Goal: Navigation & Orientation: Find specific page/section

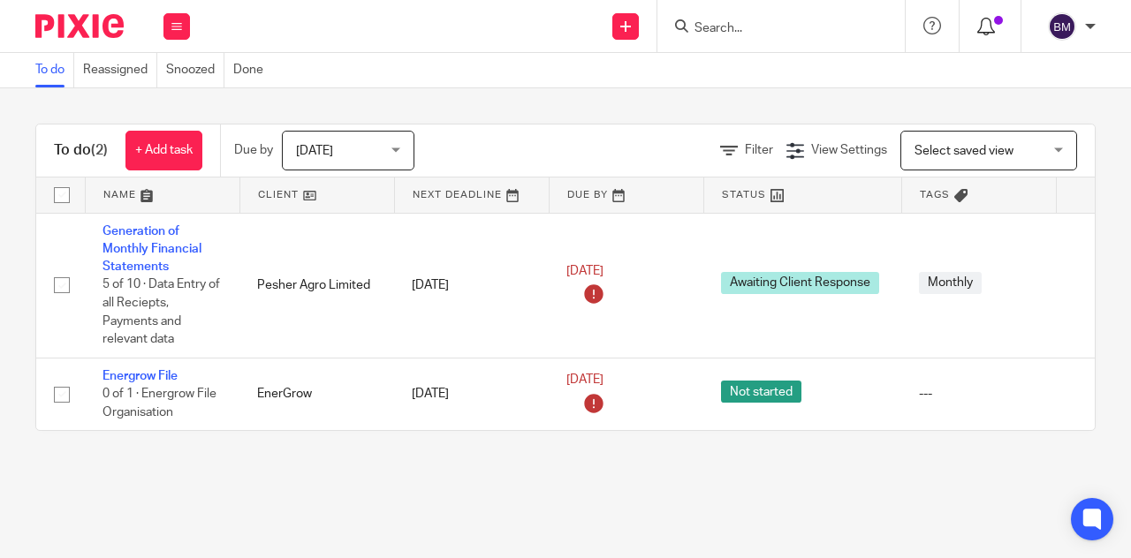
click at [990, 33] on icon at bounding box center [986, 27] width 18 height 18
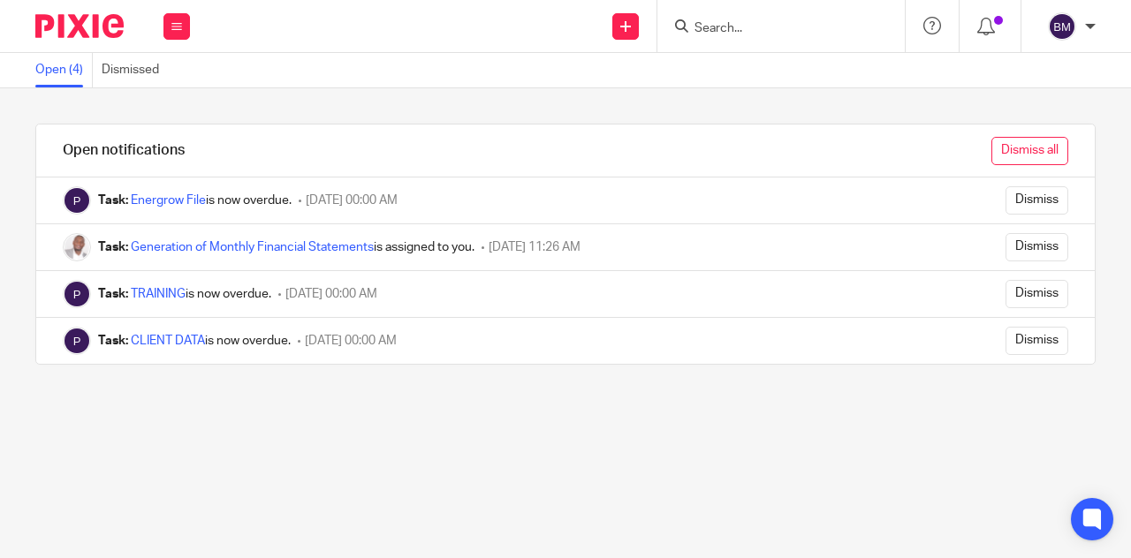
click at [1018, 144] on input "Dismiss all" at bounding box center [1029, 151] width 77 height 28
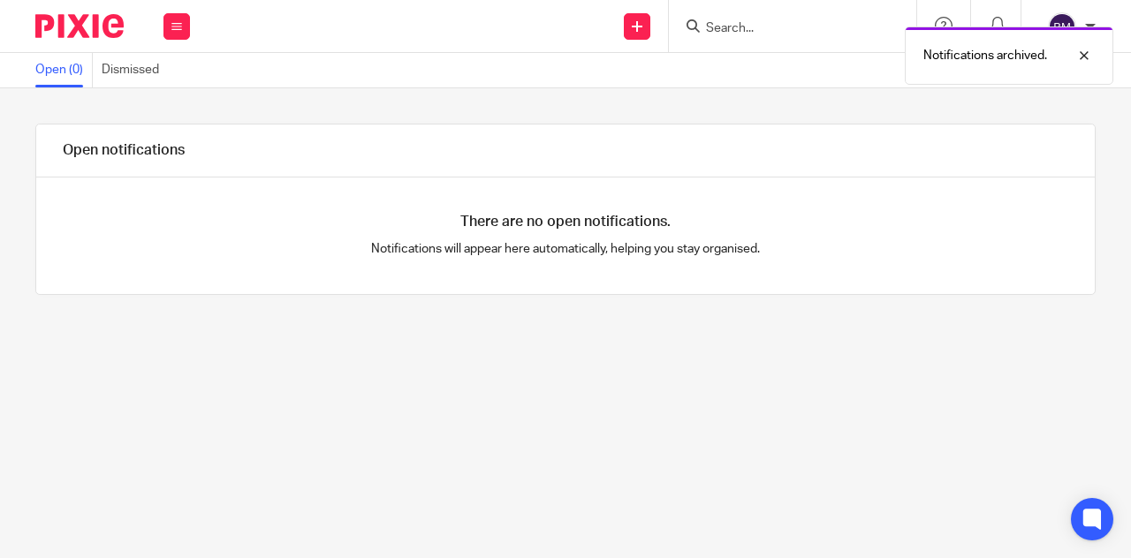
click at [946, 23] on div "Notifications archived." at bounding box center [840, 51] width 548 height 67
click at [1083, 56] on div at bounding box center [1071, 55] width 48 height 21
click at [947, 26] on icon at bounding box center [944, 26] width 18 height 18
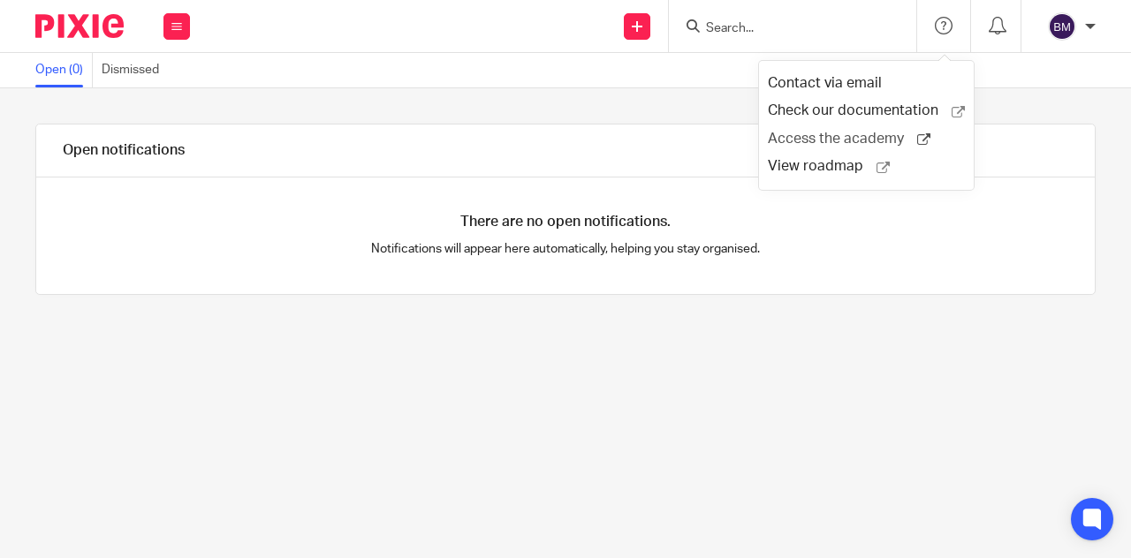
click at [838, 141] on span "Access the academy" at bounding box center [842, 139] width 149 height 19
